Goal: Task Accomplishment & Management: Use online tool/utility

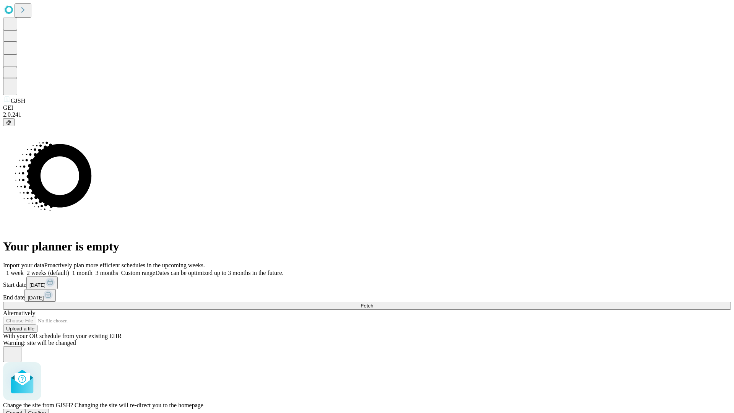
click at [46, 410] on span "Confirm" at bounding box center [37, 413] width 18 height 6
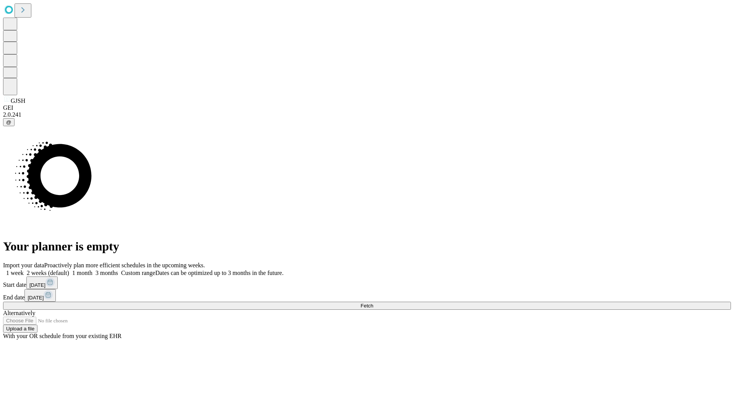
click at [24, 269] on label "1 week" at bounding box center [13, 272] width 21 height 6
click at [373, 303] on span "Fetch" at bounding box center [366, 306] width 13 height 6
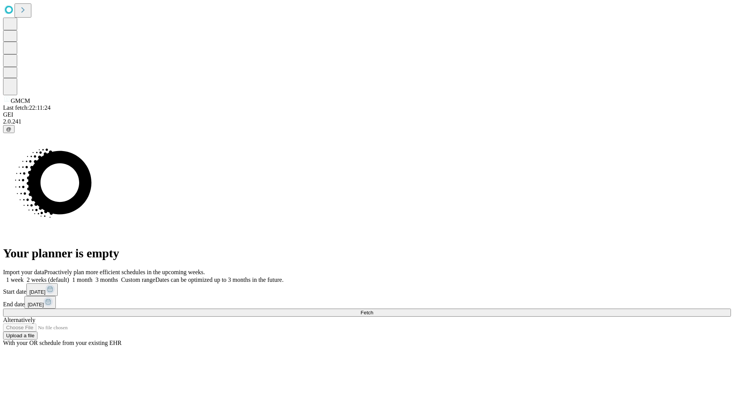
click at [24, 276] on label "1 week" at bounding box center [13, 279] width 21 height 6
click at [373, 310] on span "Fetch" at bounding box center [366, 313] width 13 height 6
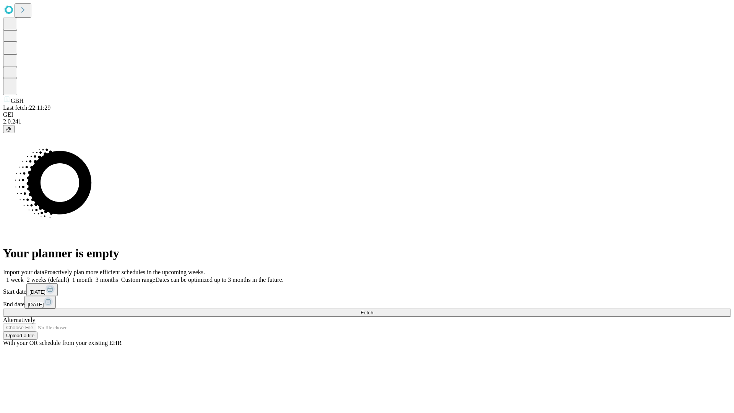
click at [373, 310] on span "Fetch" at bounding box center [366, 313] width 13 height 6
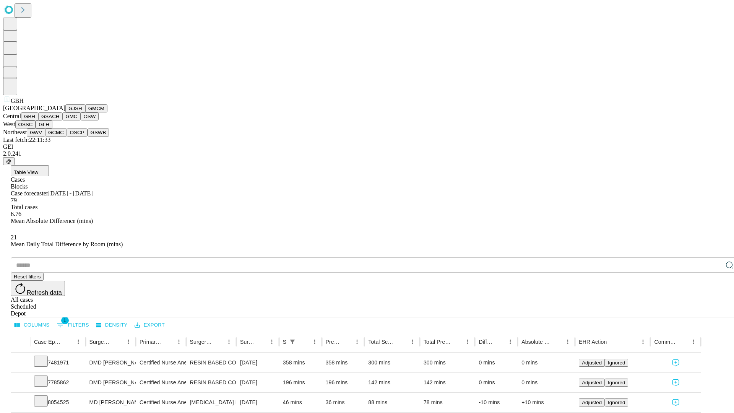
click at [59, 120] on button "GSACH" at bounding box center [50, 116] width 24 height 8
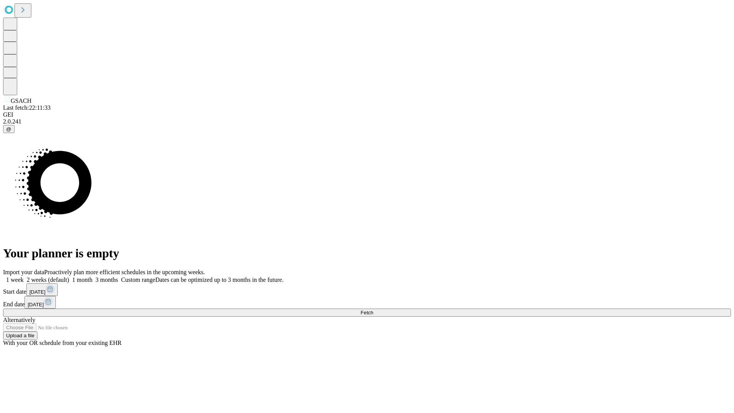
click at [24, 276] on label "1 week" at bounding box center [13, 279] width 21 height 6
click at [373, 310] on span "Fetch" at bounding box center [366, 313] width 13 height 6
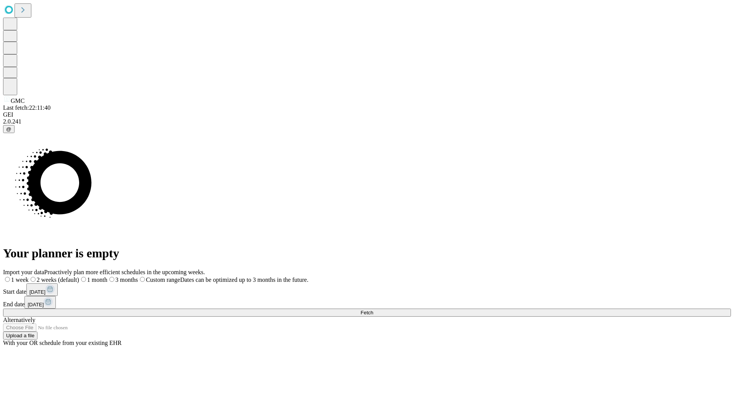
click at [373, 310] on span "Fetch" at bounding box center [366, 313] width 13 height 6
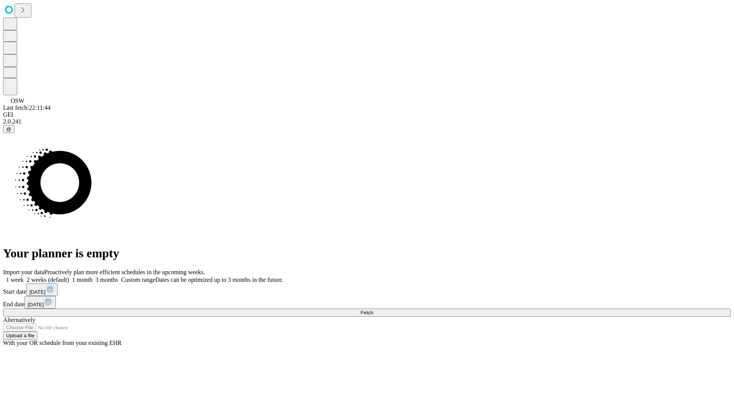
click at [373, 310] on span "Fetch" at bounding box center [366, 313] width 13 height 6
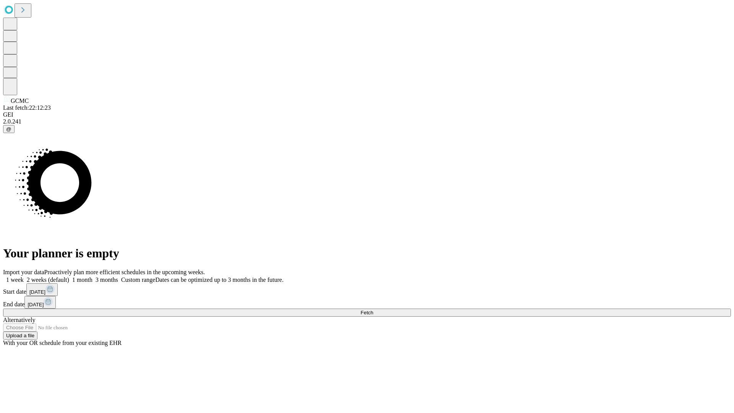
click at [373, 310] on span "Fetch" at bounding box center [366, 313] width 13 height 6
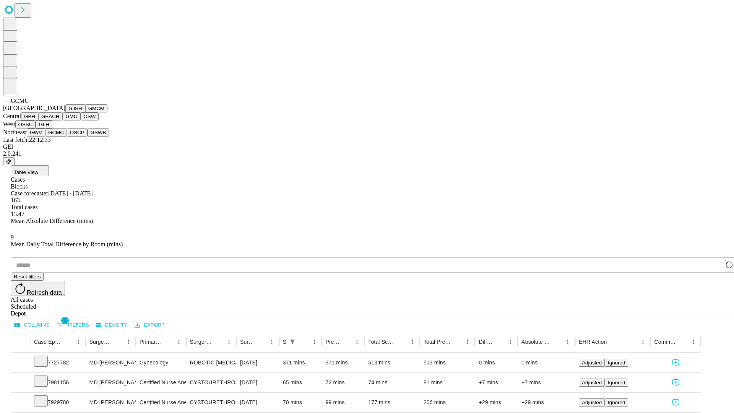
click at [67, 136] on button "OSCP" at bounding box center [77, 132] width 21 height 8
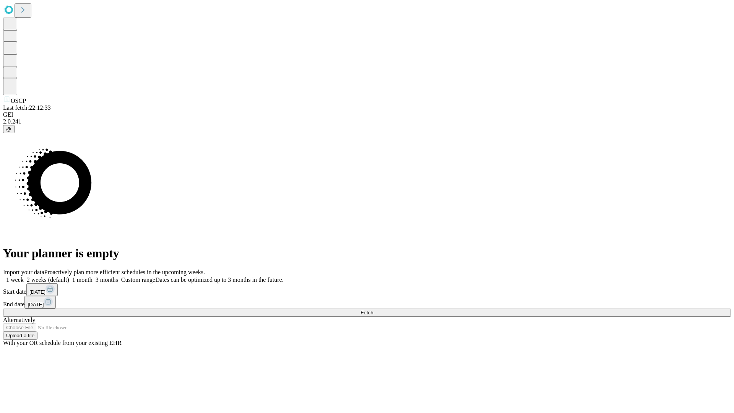
click at [24, 276] on label "1 week" at bounding box center [13, 279] width 21 height 6
click at [373, 310] on span "Fetch" at bounding box center [366, 313] width 13 height 6
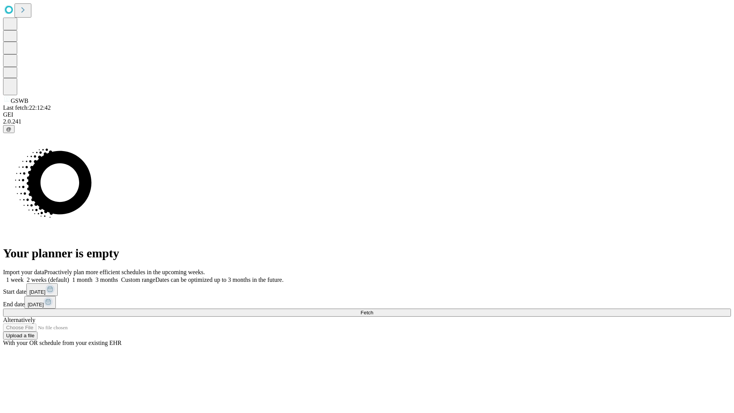
click at [24, 276] on label "1 week" at bounding box center [13, 279] width 21 height 6
click at [373, 310] on span "Fetch" at bounding box center [366, 313] width 13 height 6
